Goal: Find specific page/section: Find specific page/section

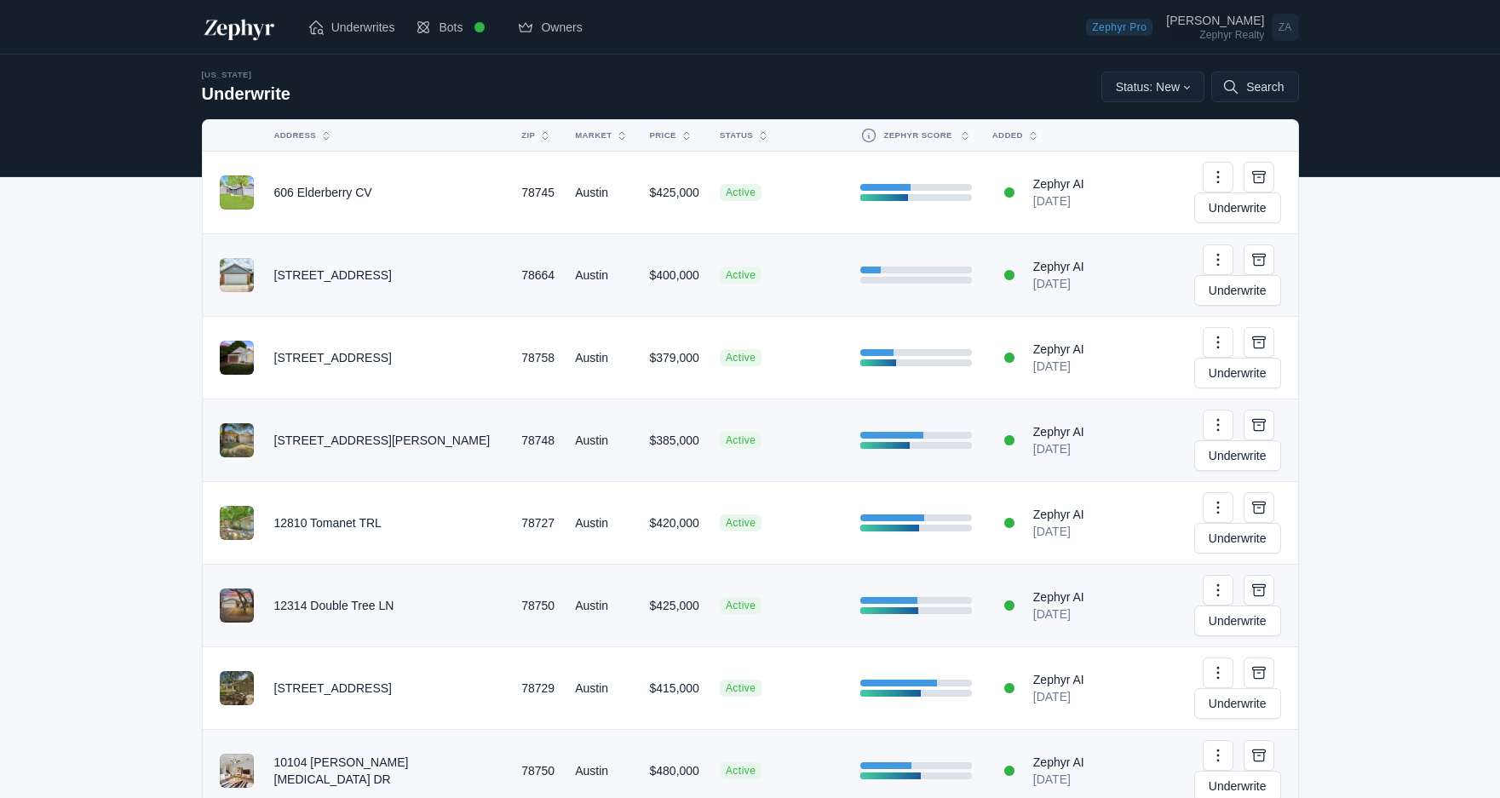
click at [1261, 42] on link "[PERSON_NAME] Zephyr Realty ZA" at bounding box center [1232, 27] width 132 height 34
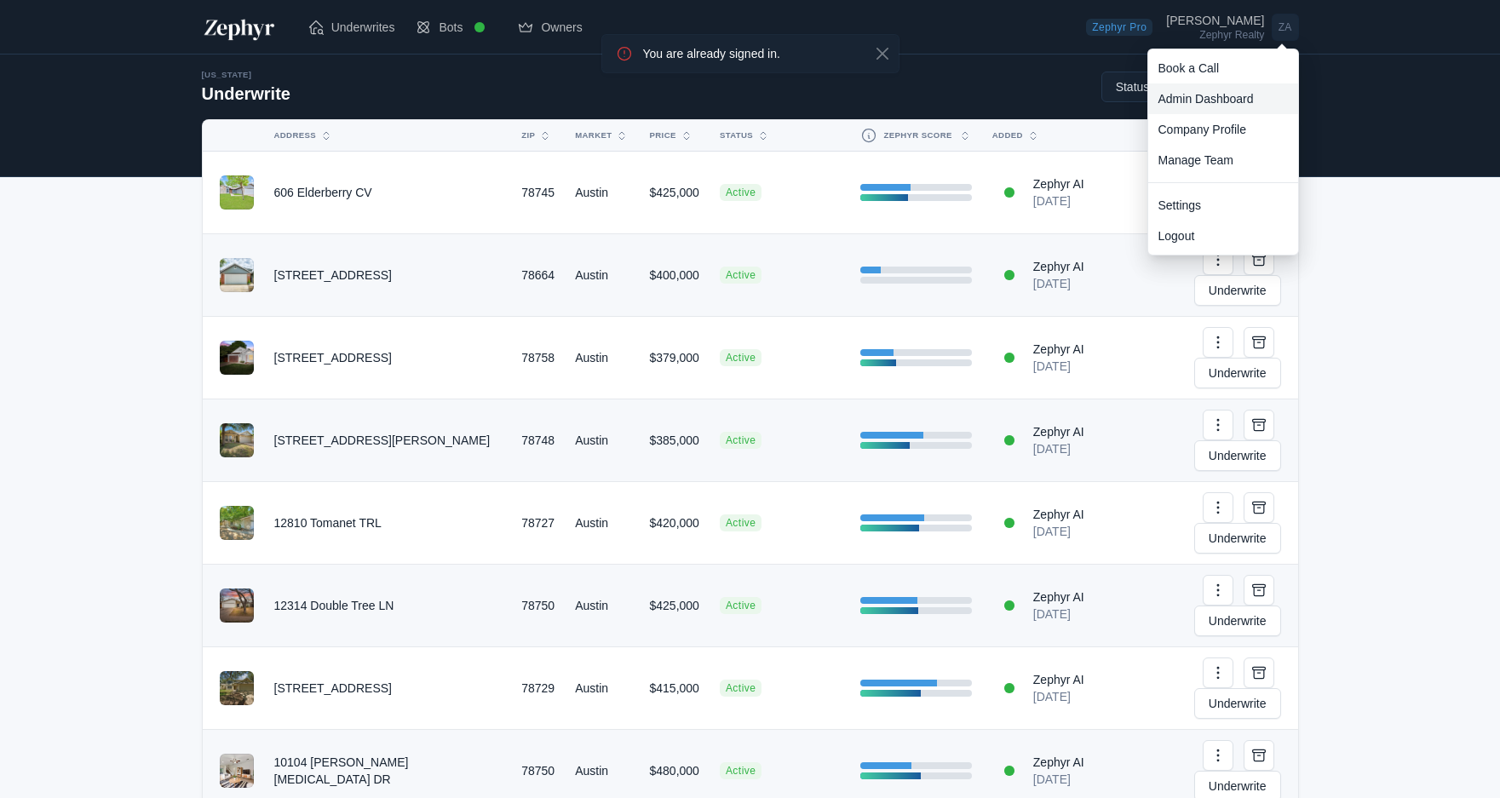
click at [1235, 95] on link "Admin Dashboard" at bounding box center [1224, 99] width 150 height 31
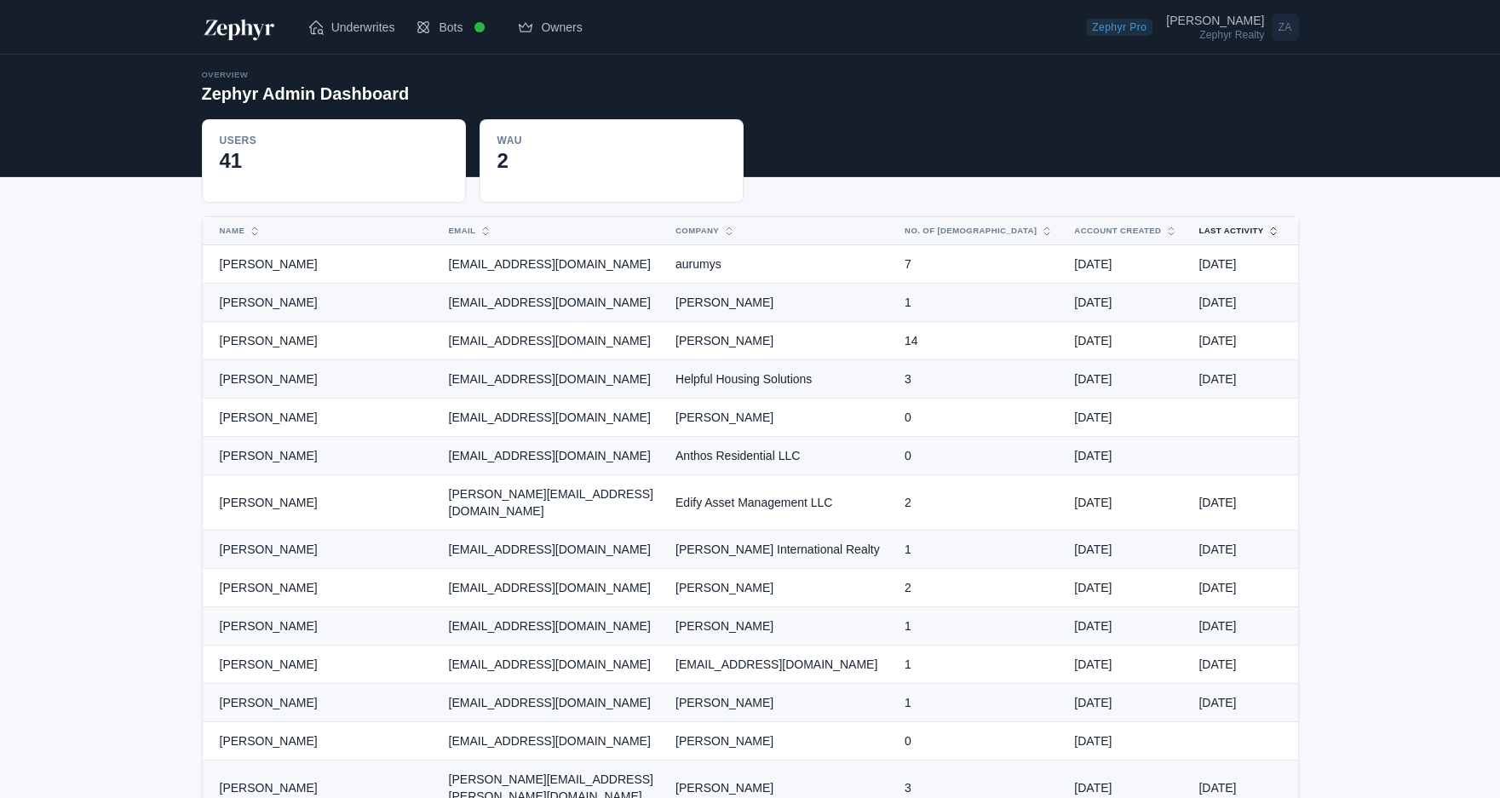
click at [1207, 226] on button "Last Activity" at bounding box center [1230, 230] width 82 height 27
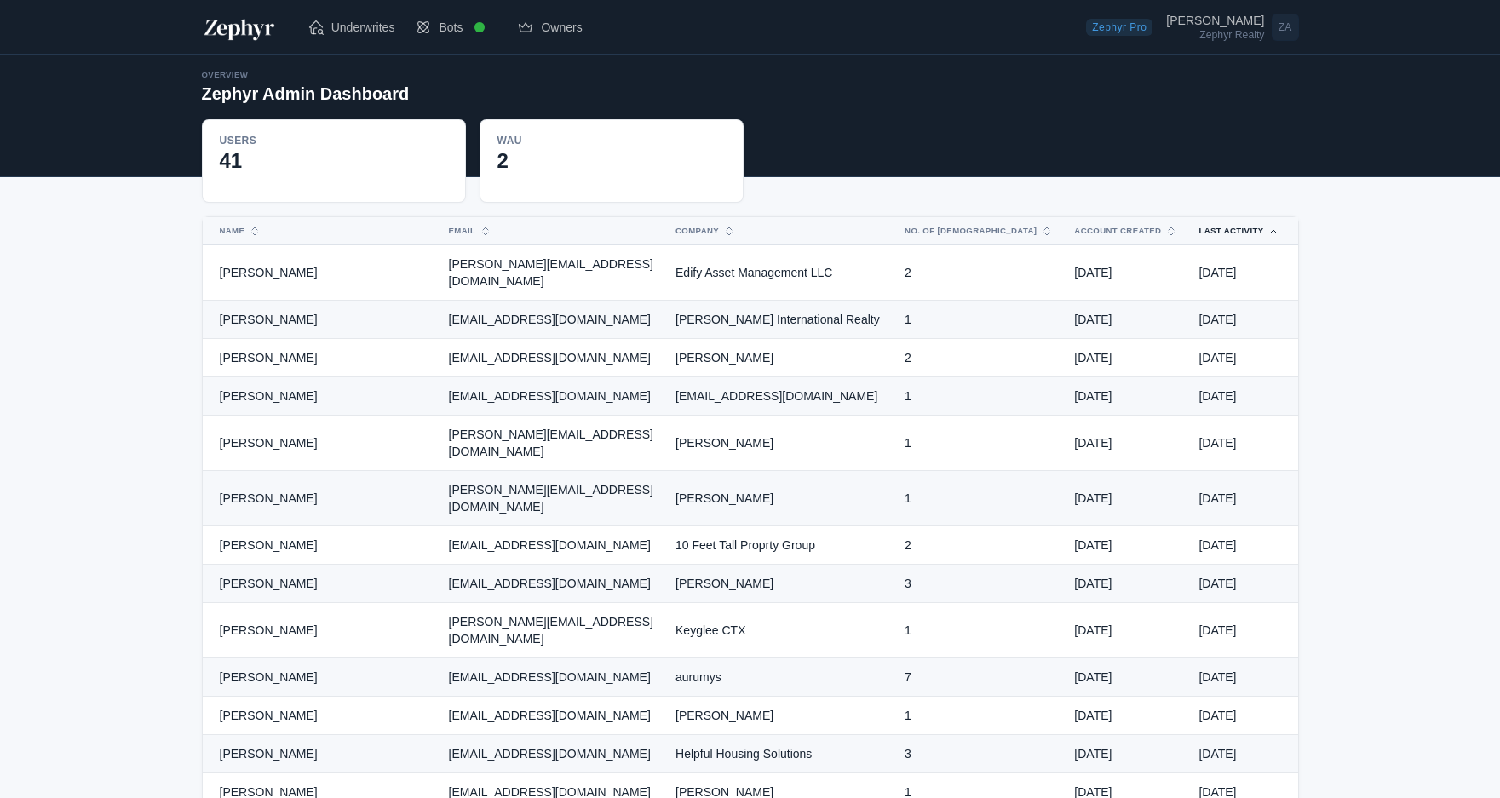
click at [1207, 226] on button "Last Activity" at bounding box center [1230, 230] width 82 height 27
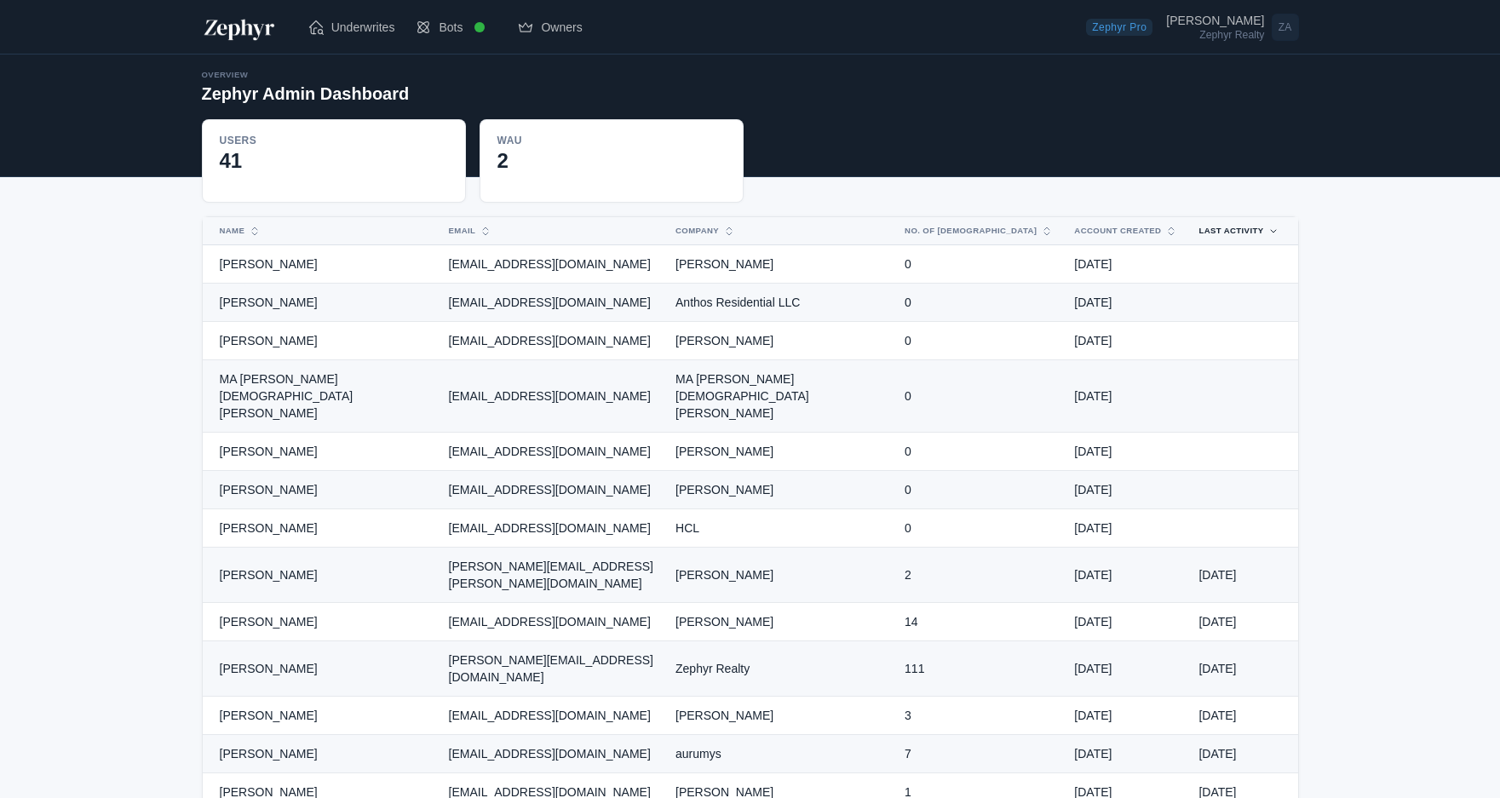
click at [582, 510] on td "[EMAIL_ADDRESS][DOMAIN_NAME]" at bounding box center [552, 529] width 227 height 38
click at [615, 603] on td "[EMAIL_ADDRESS][DOMAIN_NAME]" at bounding box center [552, 622] width 227 height 38
